Goal: Information Seeking & Learning: Learn about a topic

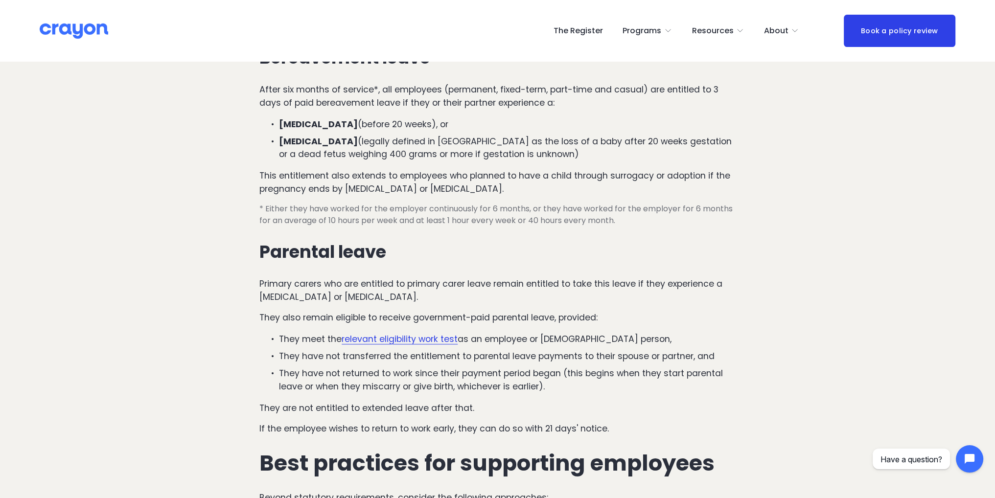
scroll to position [392, 0]
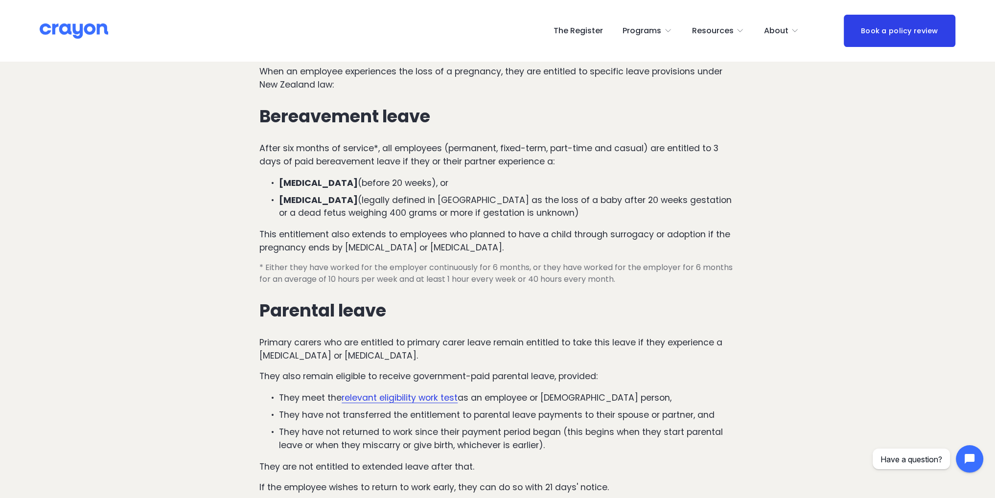
click at [345, 177] on p "[MEDICAL_DATA] (before 20 weeks), or" at bounding box center [507, 183] width 457 height 13
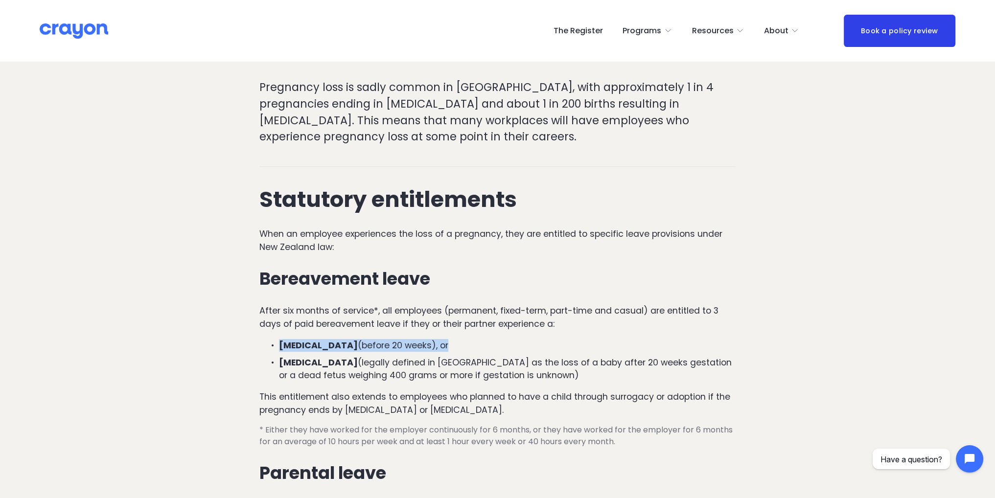
scroll to position [245, 0]
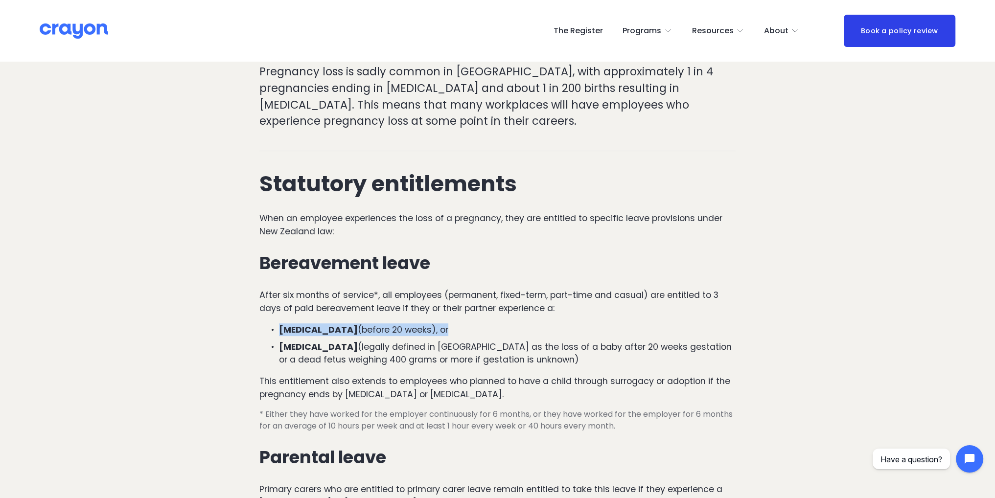
click at [409, 324] on p "[MEDICAL_DATA] (before 20 weeks), or" at bounding box center [507, 330] width 457 height 13
click at [331, 341] on p "[MEDICAL_DATA] (legally defined in [GEOGRAPHIC_DATA] as the loss of a baby afte…" at bounding box center [507, 354] width 457 height 26
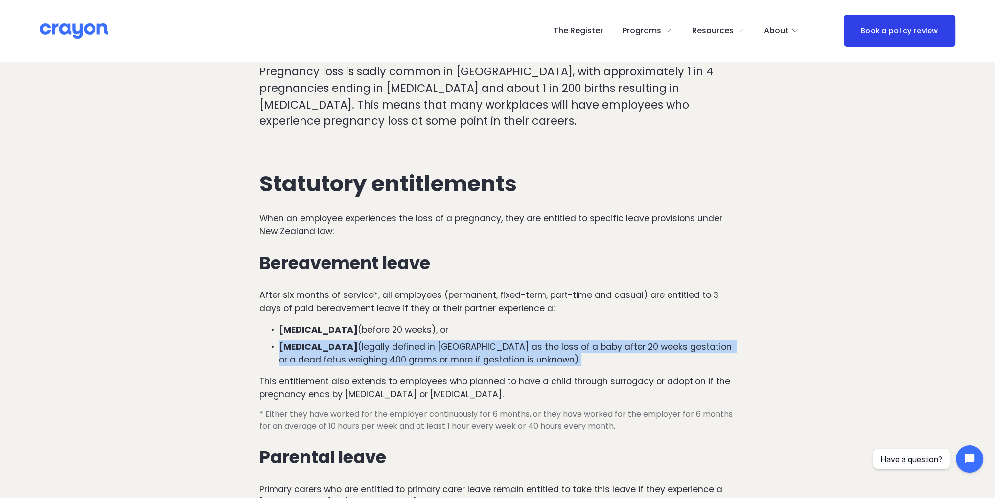
click at [331, 341] on p "[MEDICAL_DATA] (legally defined in [GEOGRAPHIC_DATA] as the loss of a baby afte…" at bounding box center [507, 354] width 457 height 26
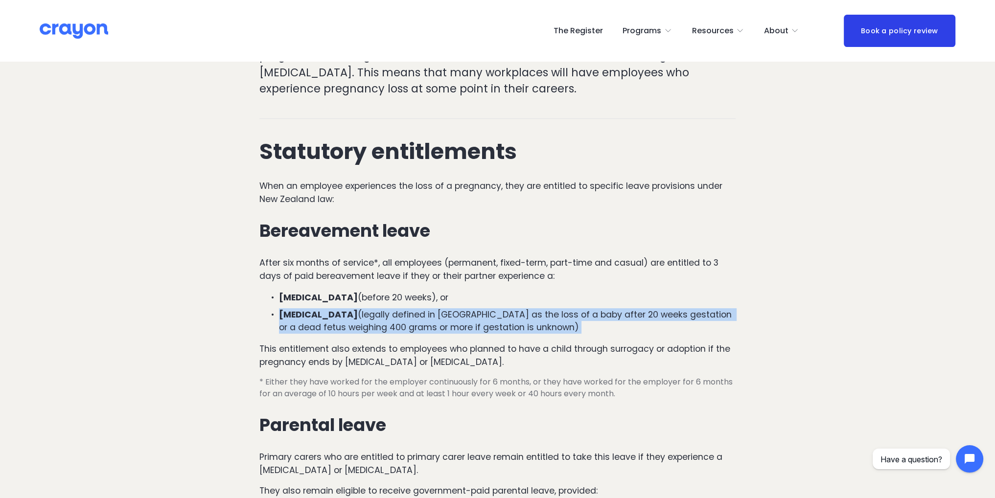
scroll to position [343, 0]
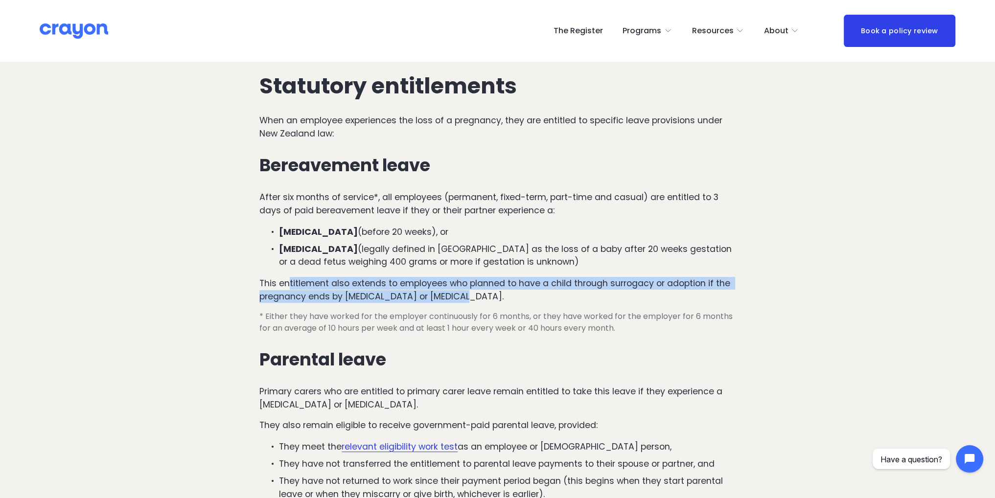
drag, startPoint x: 291, startPoint y: 244, endPoint x: 450, endPoint y: 259, distance: 159.8
click at [450, 277] on p "This entitlement also extends to employees who planned to have a child through …" at bounding box center [498, 290] width 476 height 26
click at [502, 277] on p "This entitlement also extends to employees who planned to have a child through …" at bounding box center [498, 290] width 476 height 26
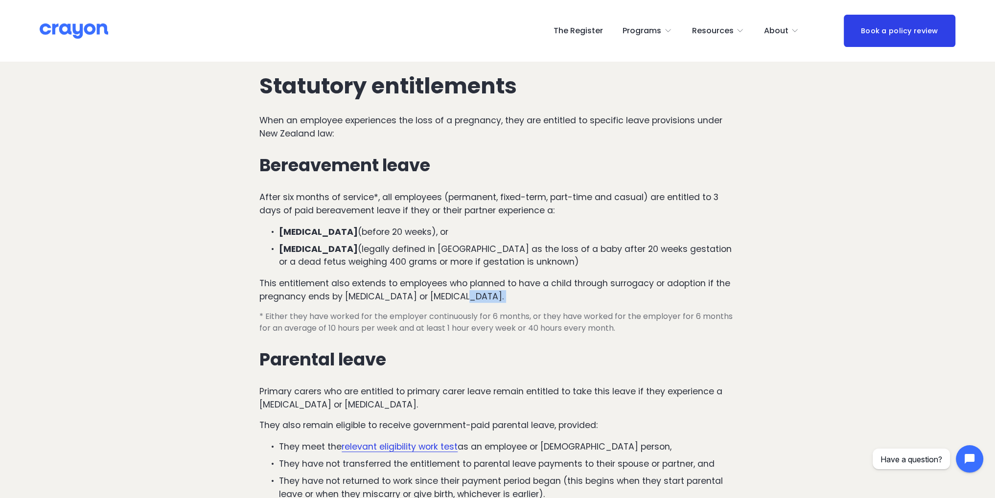
click at [502, 277] on p "This entitlement also extends to employees who planned to have a child through …" at bounding box center [498, 290] width 476 height 26
click at [505, 277] on p "This entitlement also extends to employees who planned to have a child through …" at bounding box center [498, 290] width 476 height 26
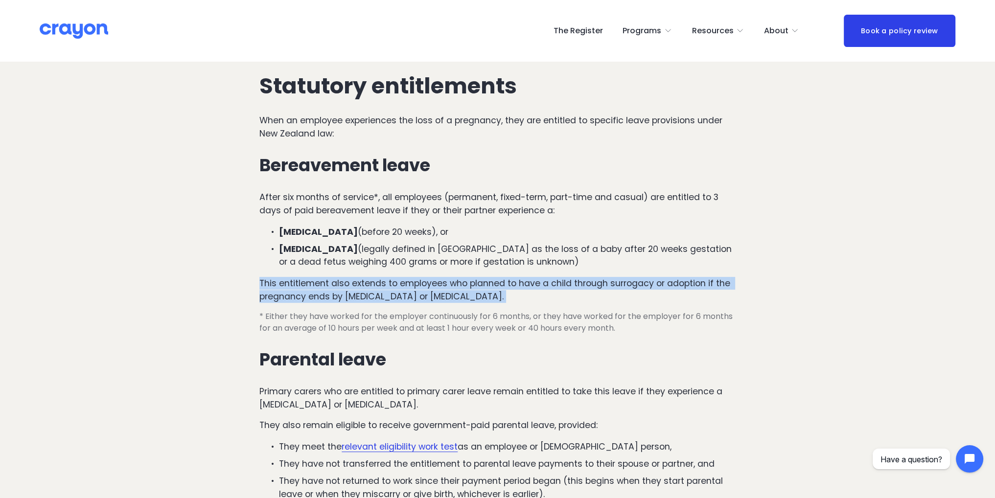
click at [505, 277] on p "This entitlement also extends to employees who planned to have a child through …" at bounding box center [498, 290] width 476 height 26
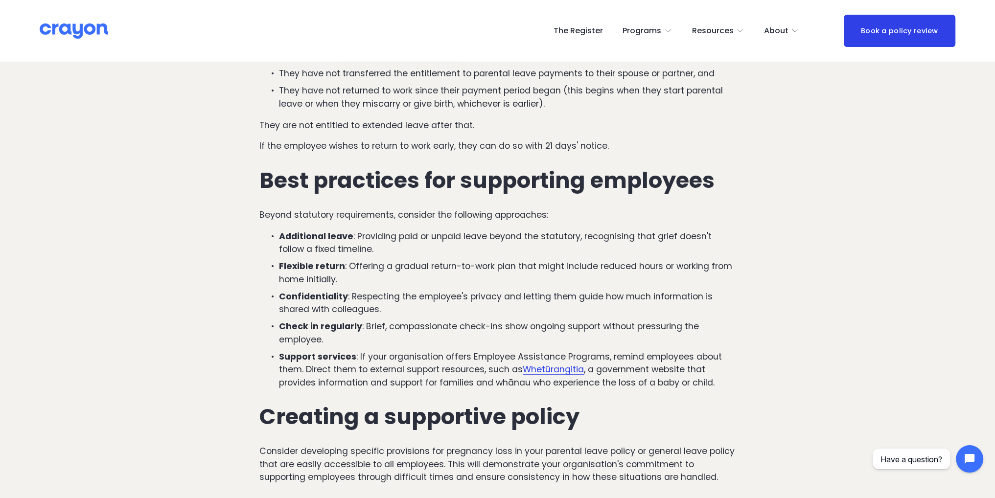
scroll to position [734, 0]
